Goal: Task Accomplishment & Management: Manage account settings

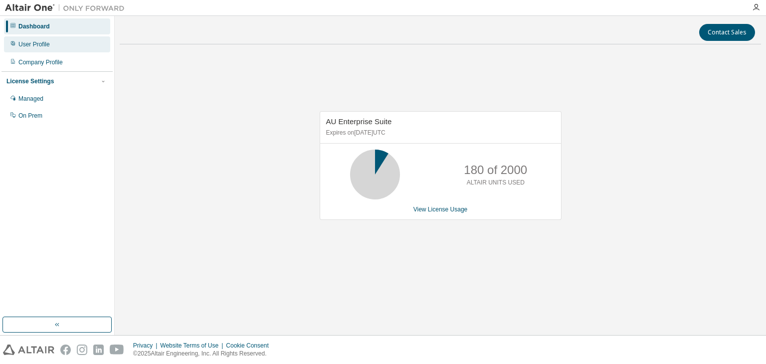
click at [50, 44] on div "User Profile" at bounding box center [57, 44] width 106 height 16
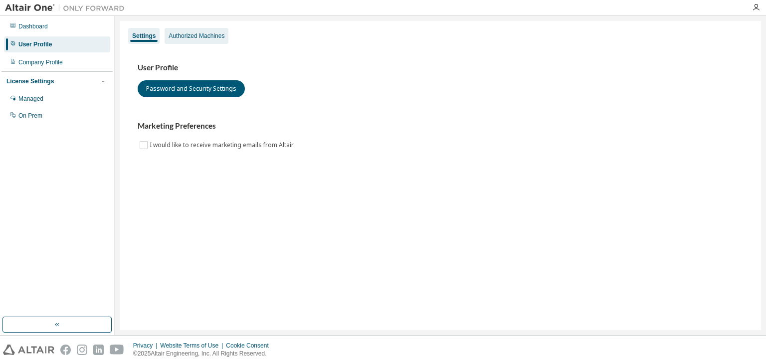
click at [204, 37] on div "Authorized Machines" at bounding box center [197, 36] width 56 height 8
